Goal: Information Seeking & Learning: Learn about a topic

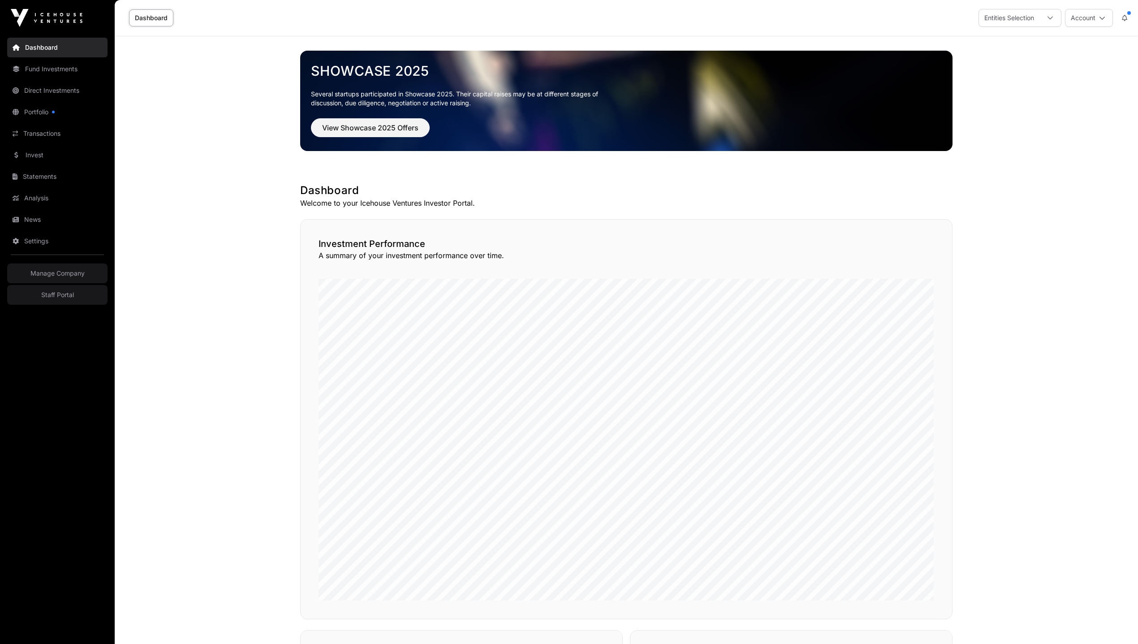
click at [32, 149] on link "Invest" at bounding box center [57, 155] width 100 height 20
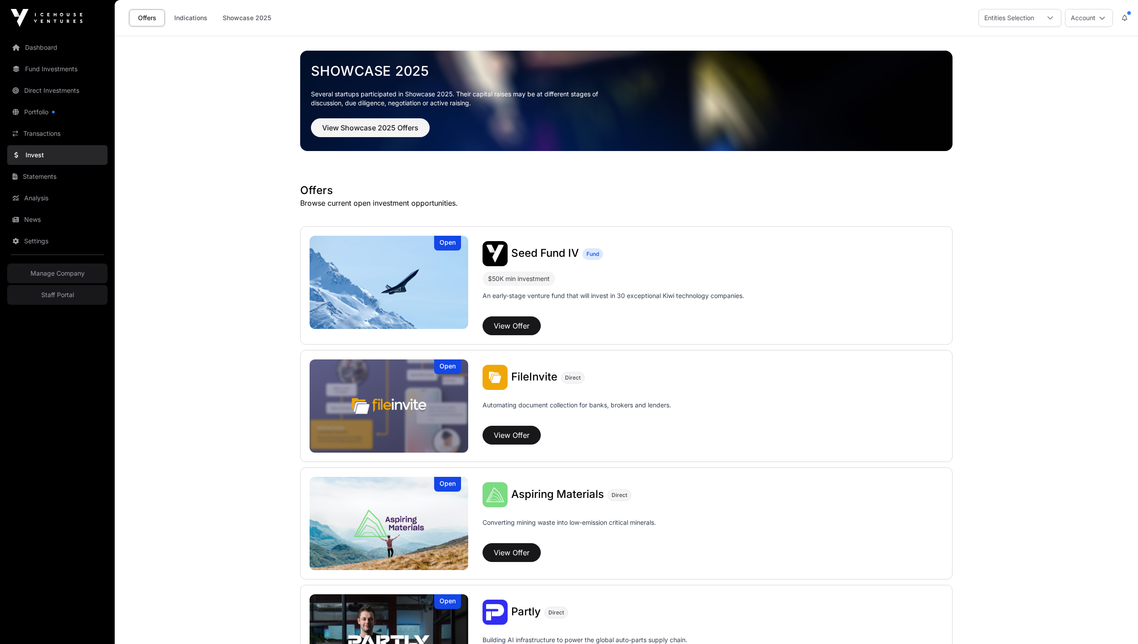
click at [35, 67] on link "Fund Investments" at bounding box center [57, 69] width 100 height 20
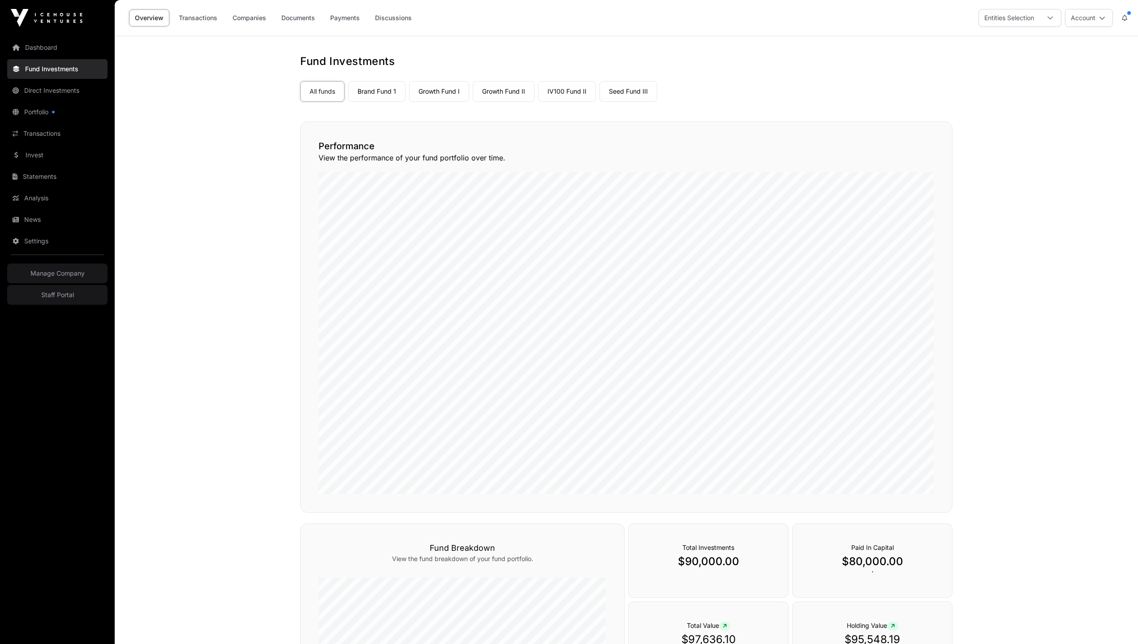
click at [617, 94] on link "Seed Fund III" at bounding box center [629, 91] width 58 height 21
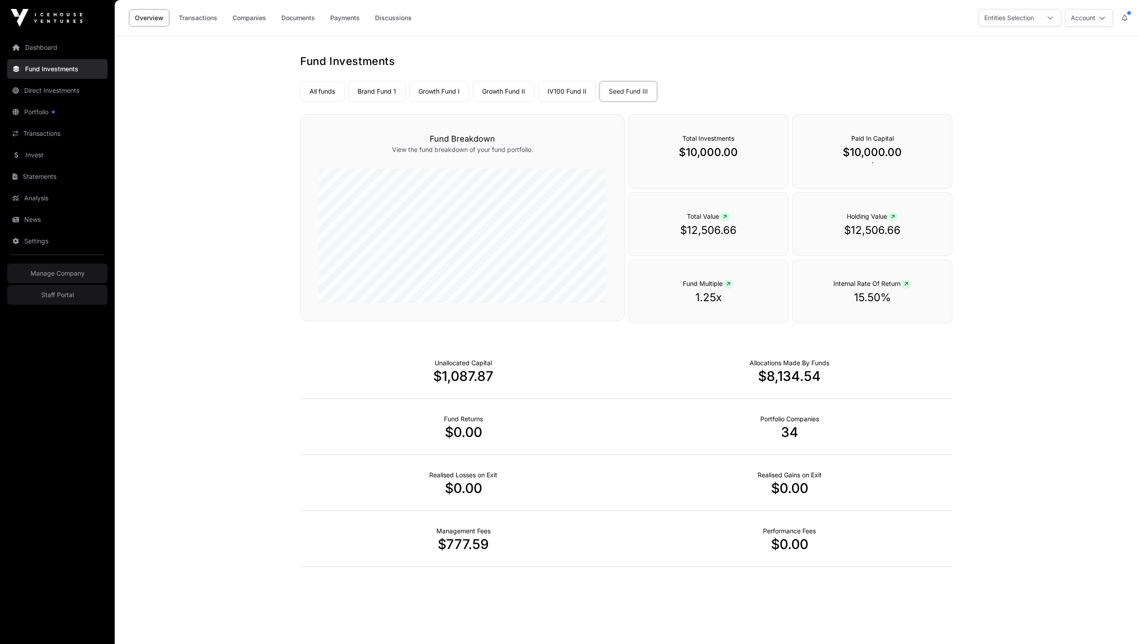
click at [242, 16] on link "Companies" at bounding box center [249, 17] width 45 height 17
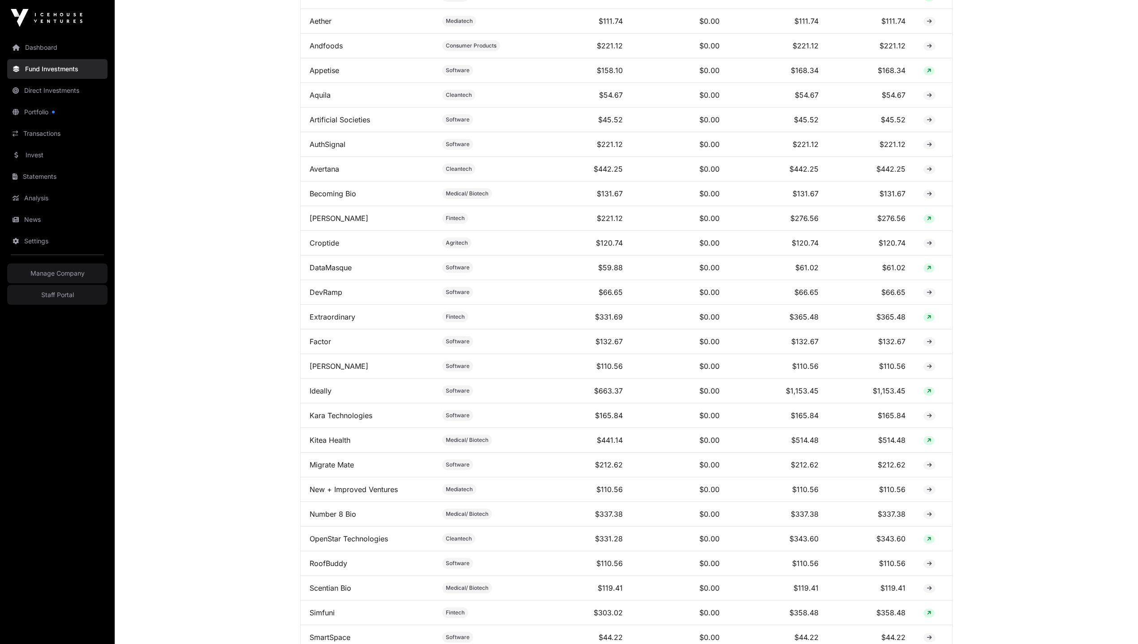
scroll to position [797, 0]
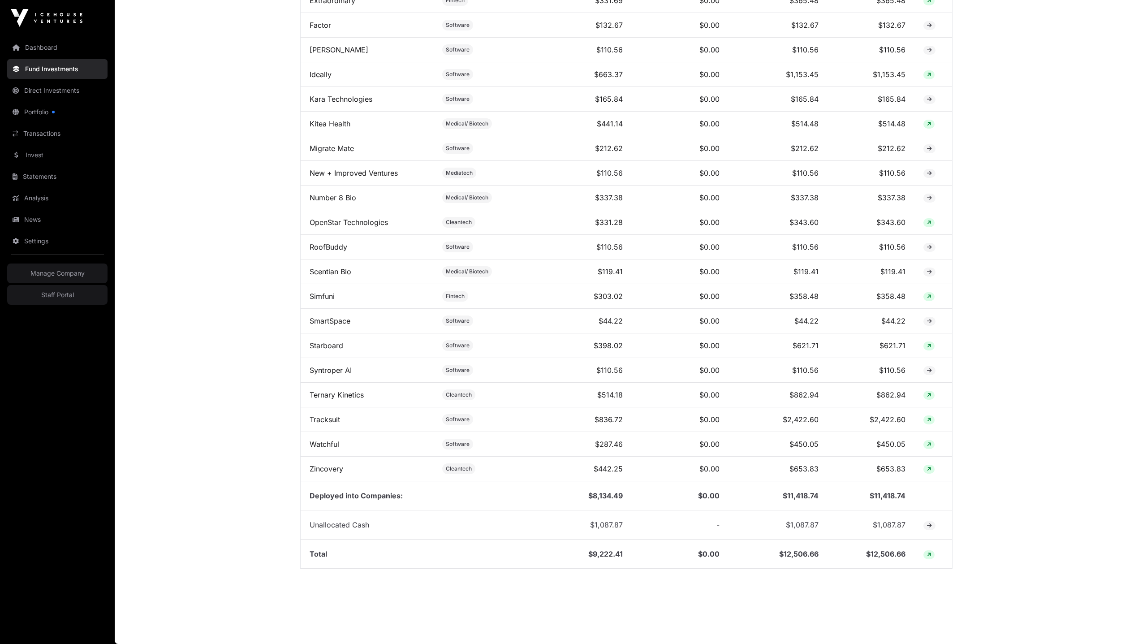
click at [336, 418] on link "Tracksuit" at bounding box center [325, 419] width 30 height 9
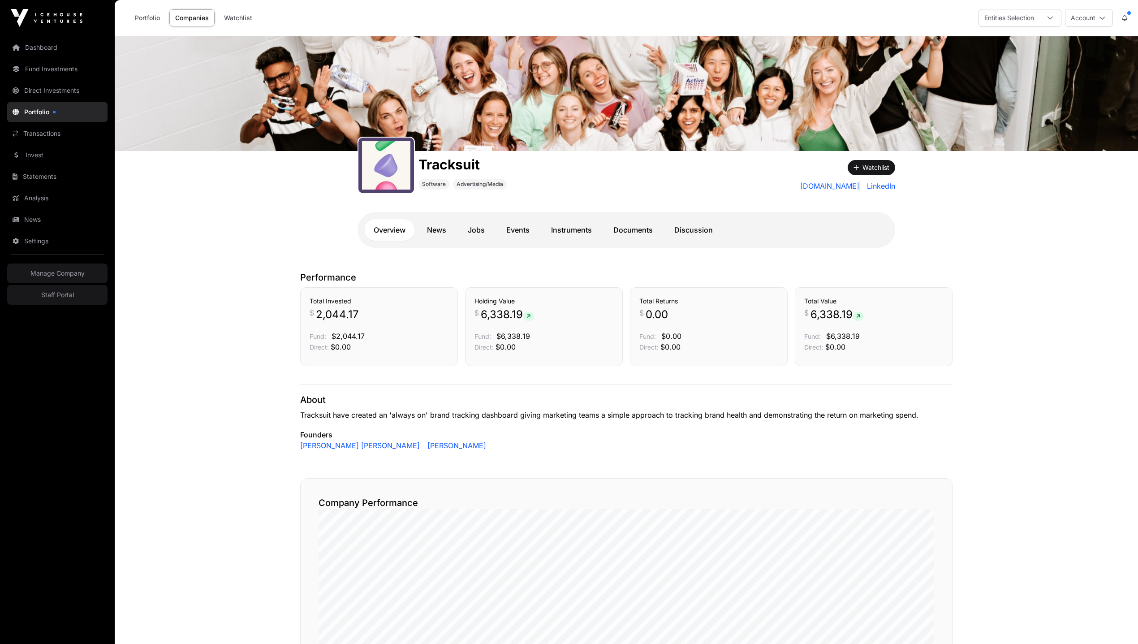
click at [623, 227] on link "Documents" at bounding box center [632, 230] width 57 height 22
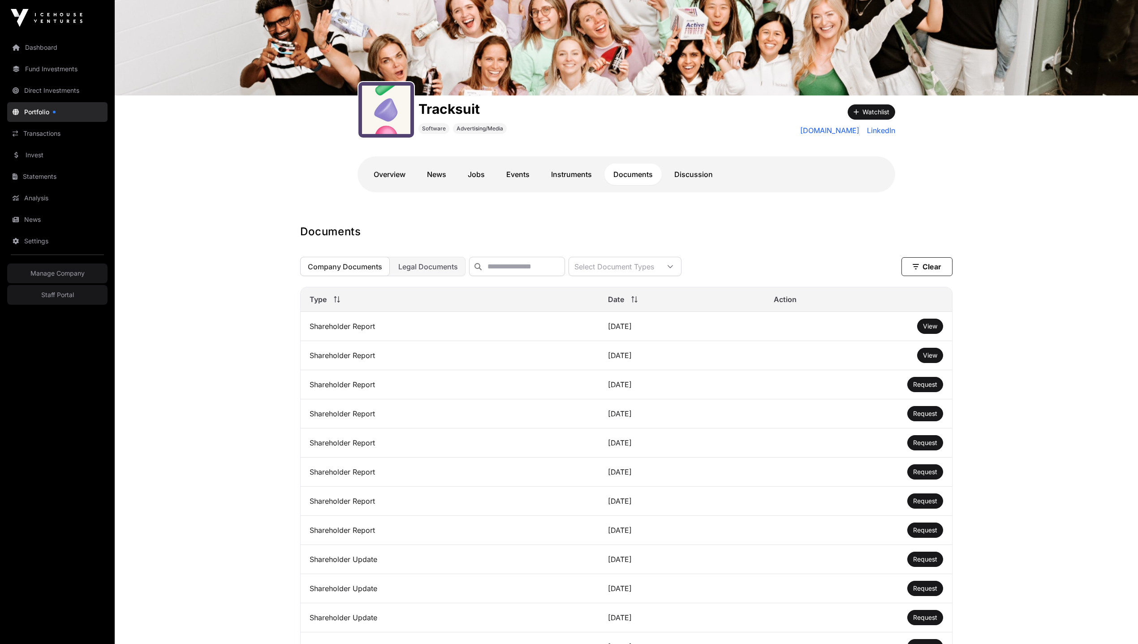
scroll to position [68, 0]
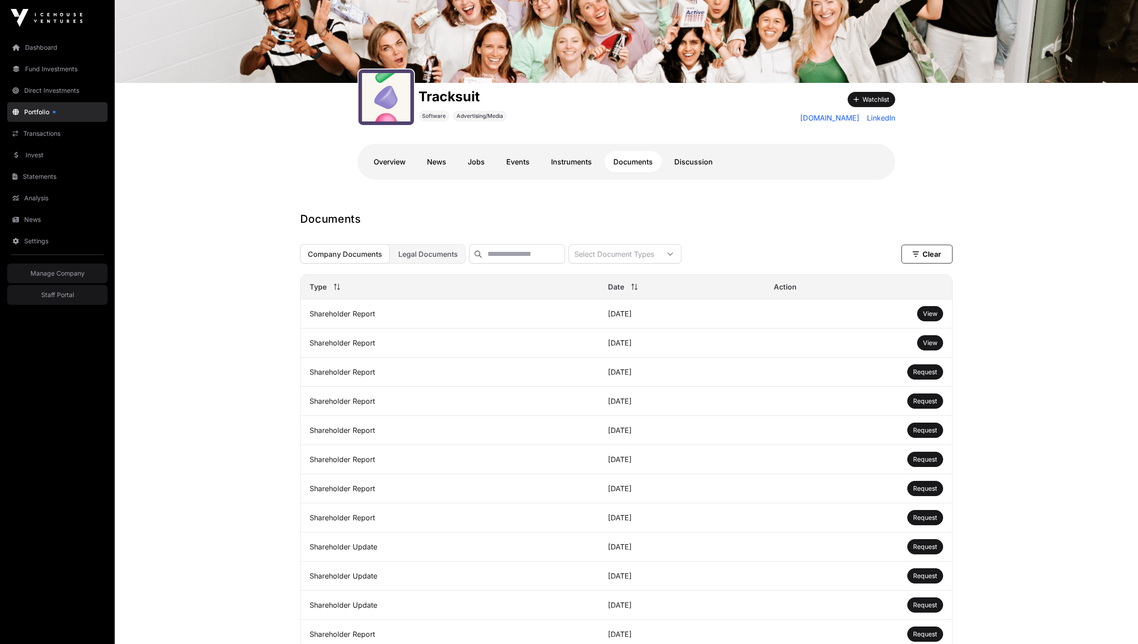
click at [925, 317] on span "View" at bounding box center [930, 314] width 14 height 8
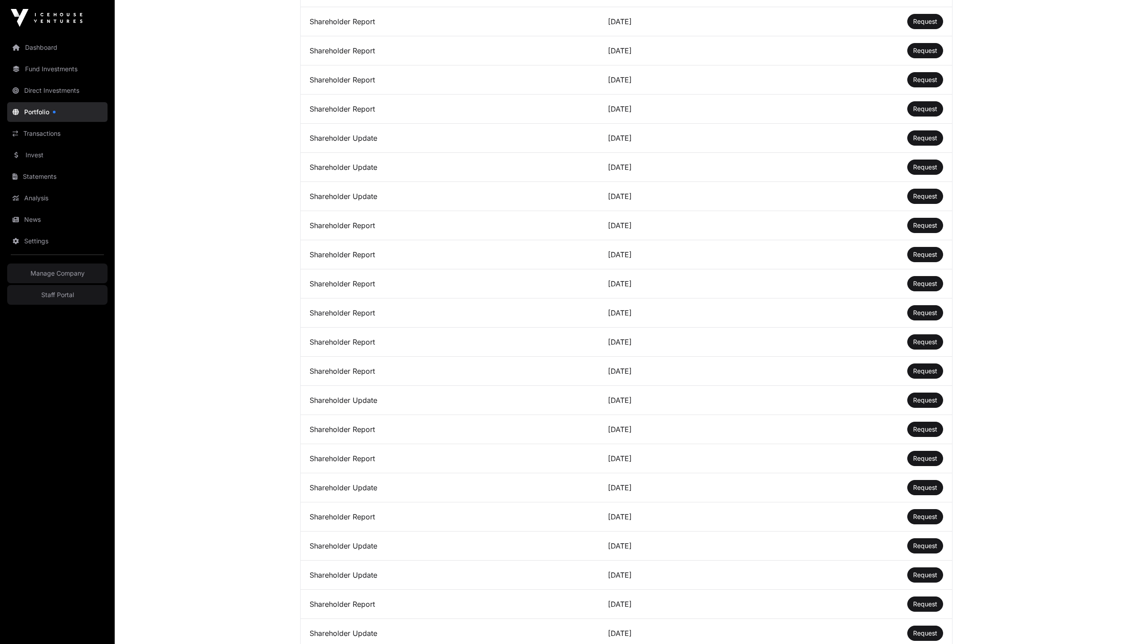
scroll to position [0, 0]
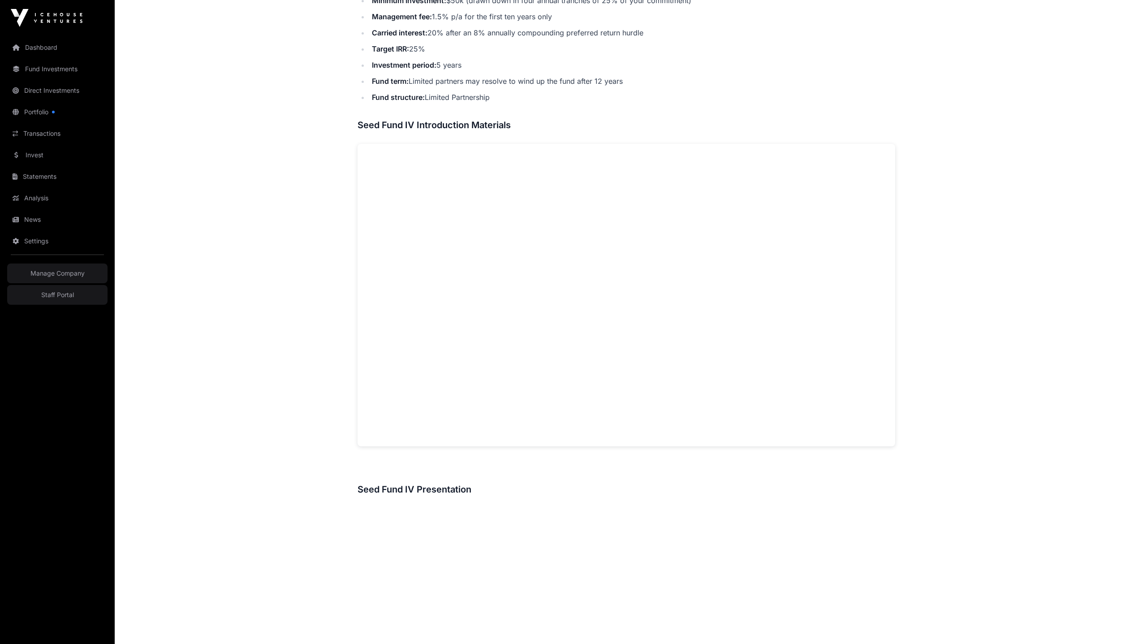
scroll to position [914, 0]
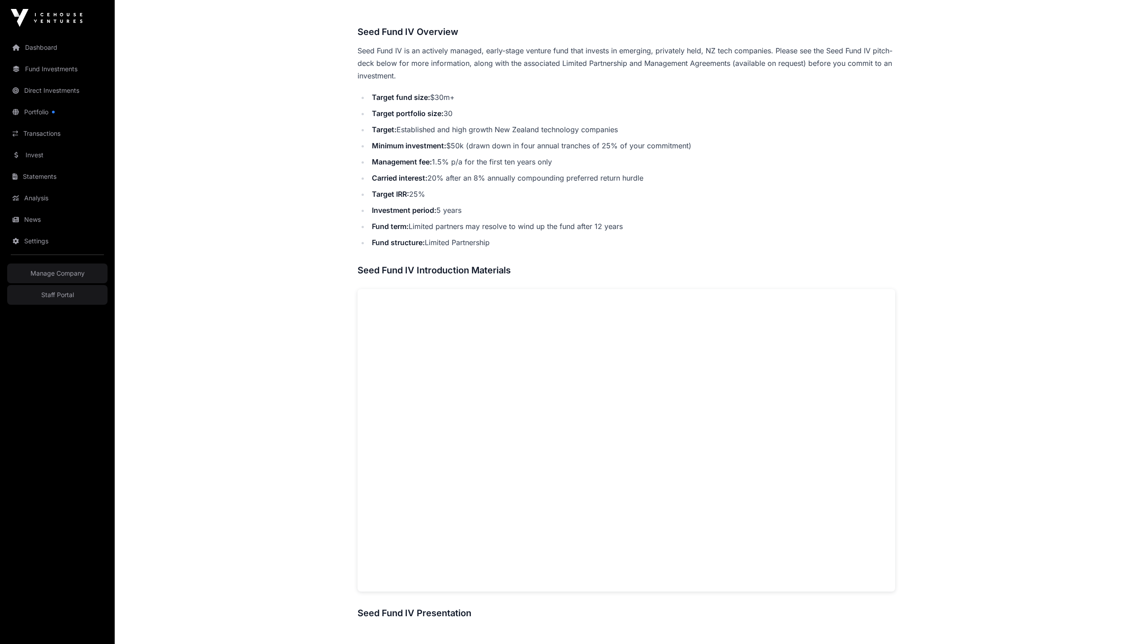
scroll to position [495, 0]
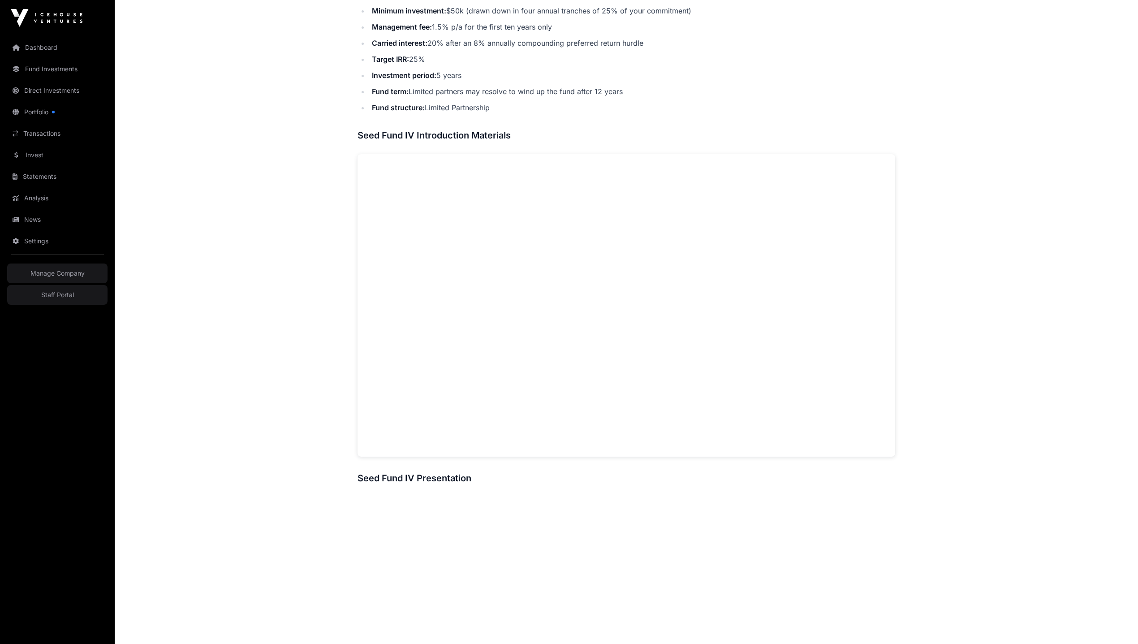
click at [1083, 236] on main "Offers Seed Fund IV Seed Fund IV Fund An early-stage venture fund that will inv…" at bounding box center [626, 354] width 1023 height 1627
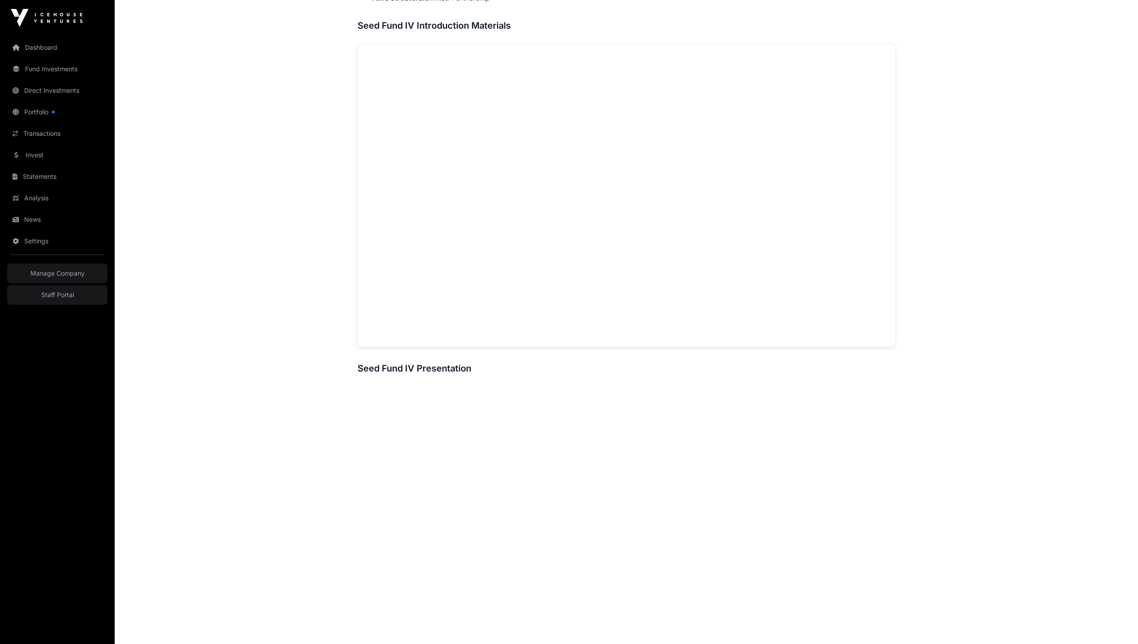
scroll to position [513, 0]
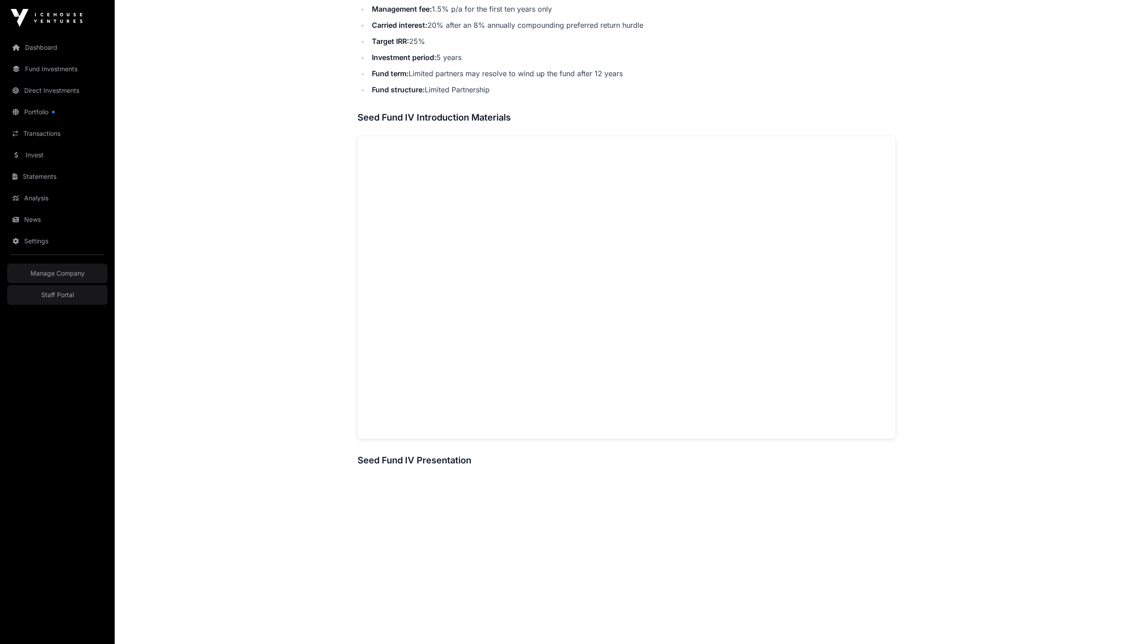
click at [977, 241] on main "Offers Seed Fund IV Seed Fund IV Fund An early-stage venture fund that will inv…" at bounding box center [626, 336] width 1023 height 1627
